Goal: Find specific page/section: Find specific page/section

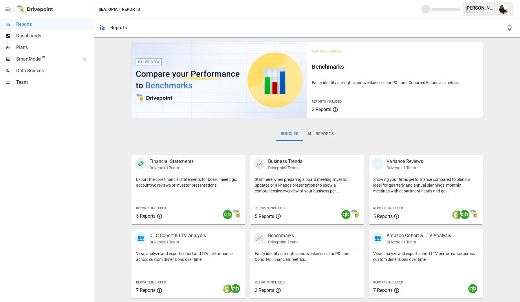
click at [30, 45] on span "Plans" at bounding box center [54, 47] width 76 height 7
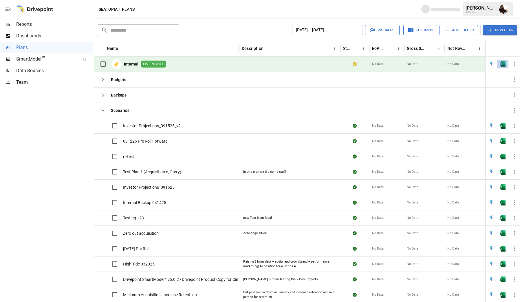
click at [501, 67] on button "button" at bounding box center [502, 64] width 19 height 9
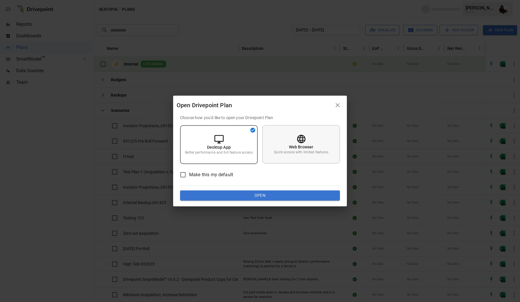
click at [295, 159] on div "Web Browser Quick access with limited features" at bounding box center [301, 144] width 78 height 38
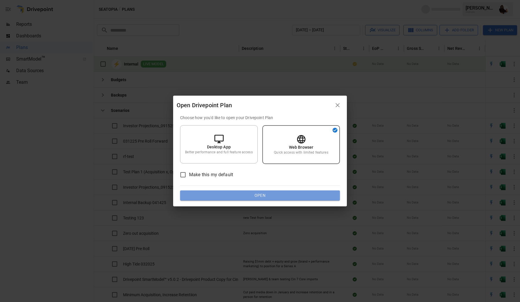
click at [276, 193] on button "Open" at bounding box center [260, 195] width 160 height 10
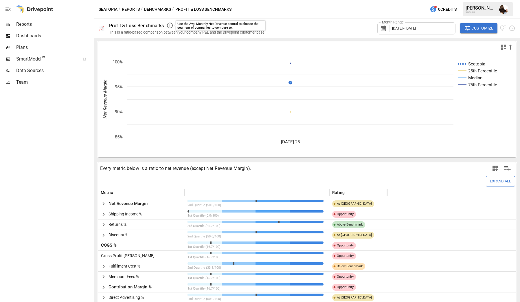
scroll to position [123, 0]
